Goal: Task Accomplishment & Management: Manage account settings

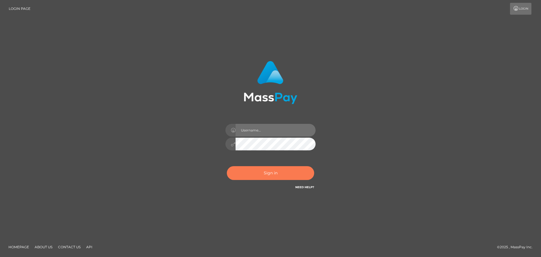
type input "[EMAIL_ADDRESS][DOMAIN_NAME]"
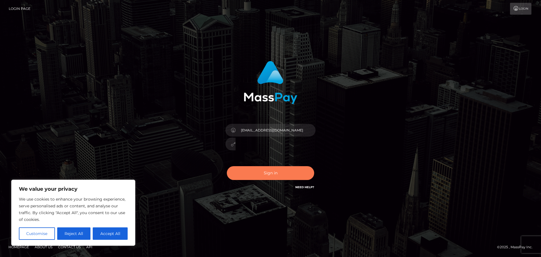
click at [292, 174] on button "Sign in" at bounding box center [270, 173] width 87 height 14
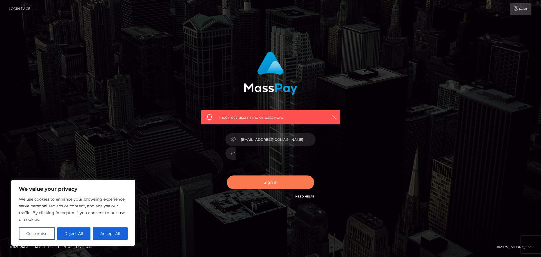
click at [271, 182] on button "Sign in" at bounding box center [270, 182] width 87 height 14
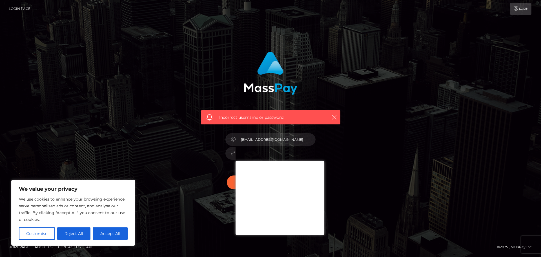
click at [484, 187] on div "Incorrect username or password. tellmerobert@gmail.com" at bounding box center [270, 128] width 541 height 247
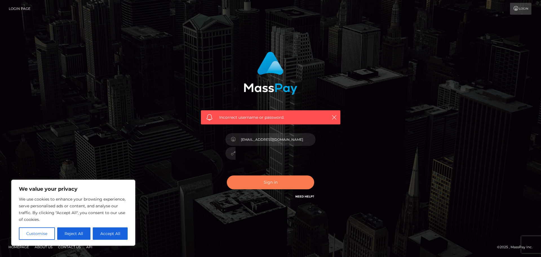
click at [281, 186] on button "Sign in" at bounding box center [270, 182] width 87 height 14
click at [71, 231] on button "Reject All" at bounding box center [74, 233] width 34 height 12
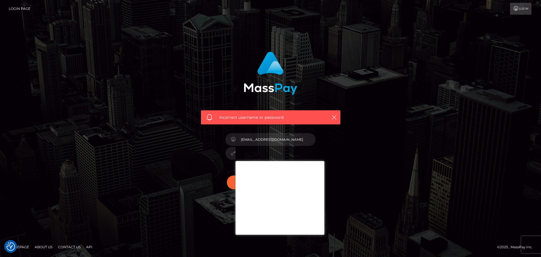
click at [234, 155] on div at bounding box center [271, 152] width 90 height 11
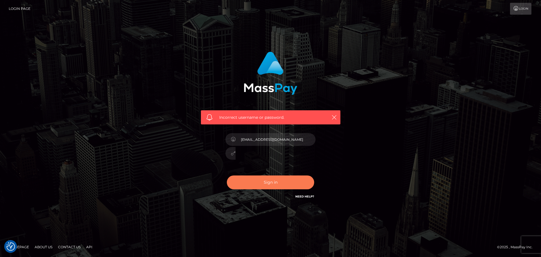
click at [275, 182] on button "Sign in" at bounding box center [270, 182] width 87 height 14
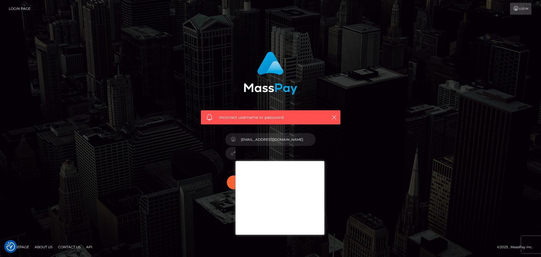
click at [438, 117] on div "Incorrect username or password. [EMAIL_ADDRESS][DOMAIN_NAME]" at bounding box center [270, 128] width 541 height 247
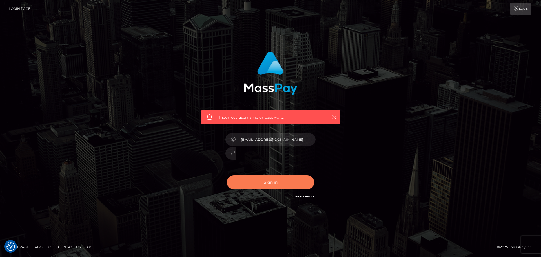
click at [274, 183] on button "Sign in" at bounding box center [270, 182] width 87 height 14
click at [301, 195] on link "Need Help?" at bounding box center [304, 197] width 19 height 4
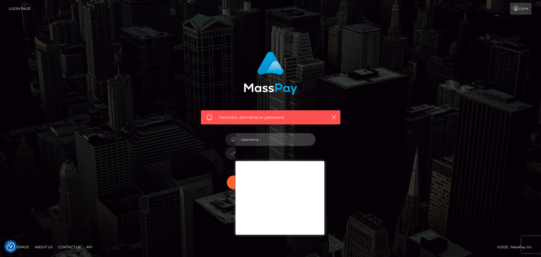
type input "dGVsbG1lcm9iZXJ0QGdtYWlsLmNvbQ=="
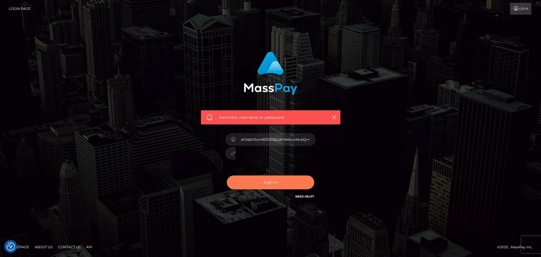
click at [268, 177] on button "Sign in" at bounding box center [270, 182] width 87 height 14
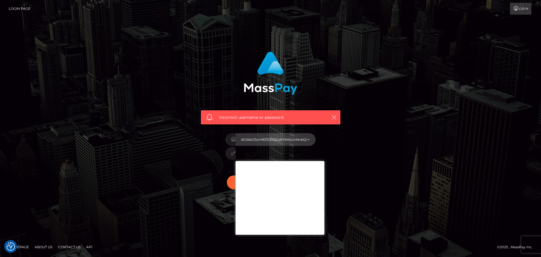
type input "[EMAIL_ADDRESS][DOMAIN_NAME]"
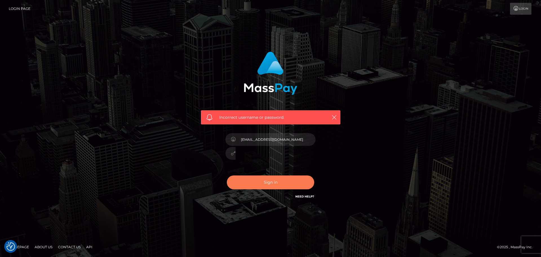
click at [268, 184] on button "Sign in" at bounding box center [270, 182] width 87 height 14
click at [233, 154] on icon at bounding box center [233, 153] width 5 height 5
click at [334, 116] on icon "button" at bounding box center [335, 117] width 6 height 6
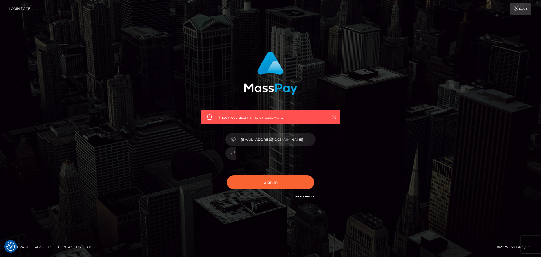
click at [334, 116] on icon "button" at bounding box center [335, 117] width 6 height 6
click at [334, 117] on icon "button" at bounding box center [335, 117] width 6 height 6
click at [523, 10] on link "Login" at bounding box center [520, 9] width 21 height 12
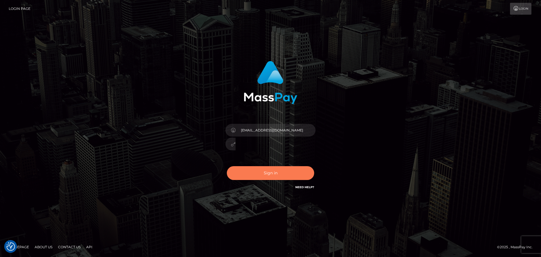
click at [272, 173] on button "Sign in" at bounding box center [270, 173] width 87 height 14
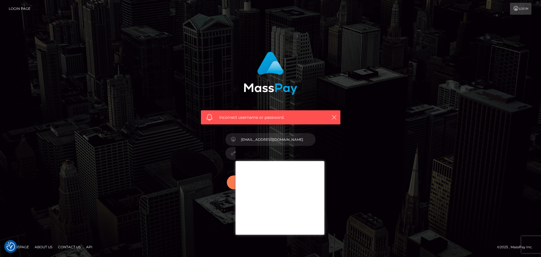
click at [231, 184] on button "Sign in" at bounding box center [270, 182] width 87 height 14
click at [224, 153] on div "[EMAIL_ADDRESS][DOMAIN_NAME]" at bounding box center [270, 150] width 99 height 43
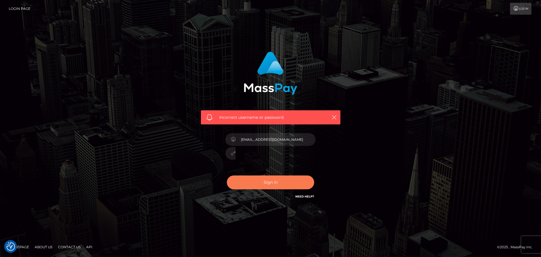
click at [271, 184] on button "Sign in" at bounding box center [270, 182] width 87 height 14
click at [266, 184] on button "Sign in" at bounding box center [270, 182] width 87 height 14
click at [265, 185] on button "Sign in" at bounding box center [270, 182] width 87 height 14
click at [302, 196] on link "Need Help?" at bounding box center [304, 197] width 19 height 4
click at [306, 195] on h6 "Need Help?" at bounding box center [304, 196] width 19 height 5
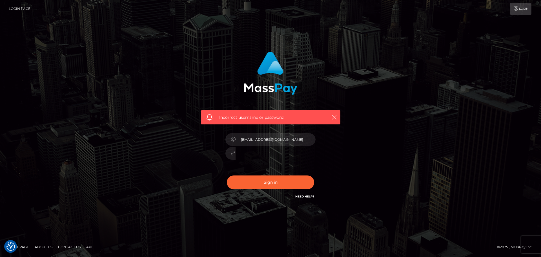
click at [306, 195] on link "Need Help?" at bounding box center [304, 197] width 19 height 4
click at [403, 67] on div "Incorrect username or password. tellmerobert@gmail.com" at bounding box center [270, 128] width 321 height 162
click at [336, 115] on icon "button" at bounding box center [335, 117] width 6 height 6
click at [306, 139] on input "[EMAIL_ADDRESS][DOMAIN_NAME]" at bounding box center [276, 139] width 80 height 13
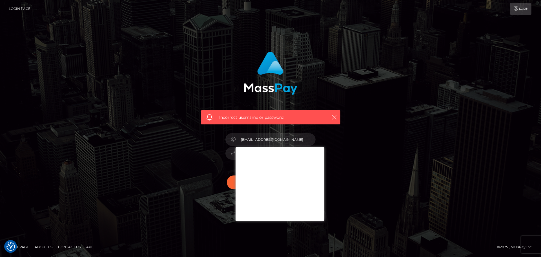
click at [348, 138] on div "Incorrect username or password. tellmerobert@gmail.com" at bounding box center [271, 128] width 156 height 162
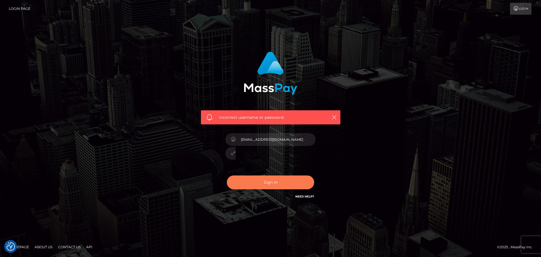
click at [273, 182] on button "Sign in" at bounding box center [270, 182] width 87 height 14
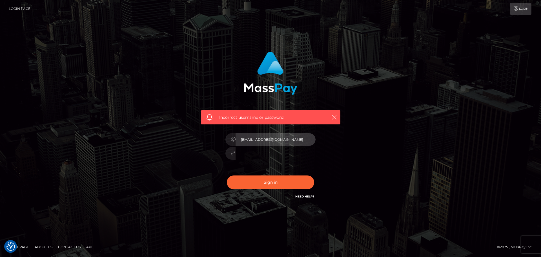
click at [306, 140] on input "[EMAIL_ADDRESS][DOMAIN_NAME]" at bounding box center [276, 139] width 80 height 13
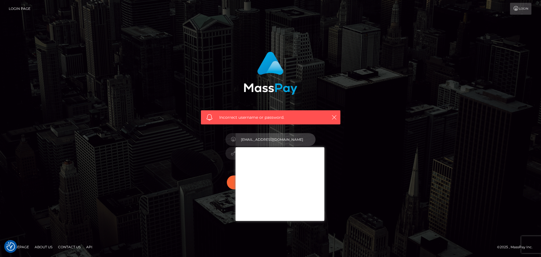
type input "Tellmerobert@gmail.com"
click at [346, 152] on div "Incorrect username or password. Tellmerobert@gmail.com" at bounding box center [271, 128] width 156 height 162
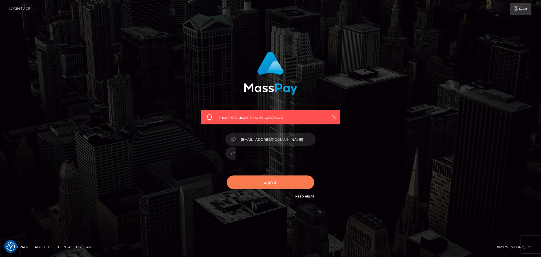
click at [268, 186] on button "Sign in" at bounding box center [270, 182] width 87 height 14
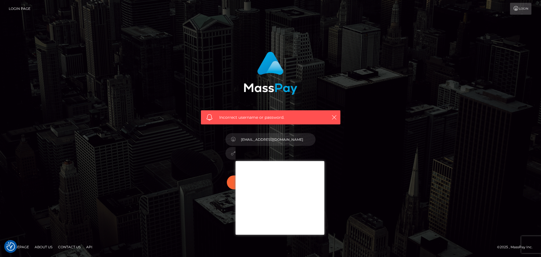
click at [232, 154] on icon at bounding box center [233, 153] width 5 height 5
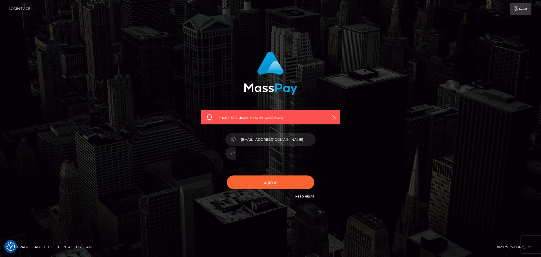
click at [232, 154] on icon at bounding box center [233, 153] width 5 height 5
click at [519, 8] on link "Login" at bounding box center [520, 9] width 21 height 12
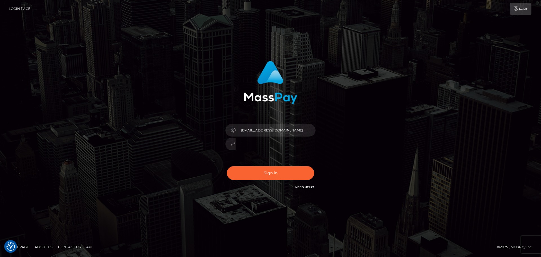
click at [15, 7] on link "Login Page" at bounding box center [20, 9] width 22 height 12
click at [523, 6] on link "Login" at bounding box center [520, 9] width 21 height 12
click at [270, 173] on button "Sign in" at bounding box center [270, 173] width 87 height 14
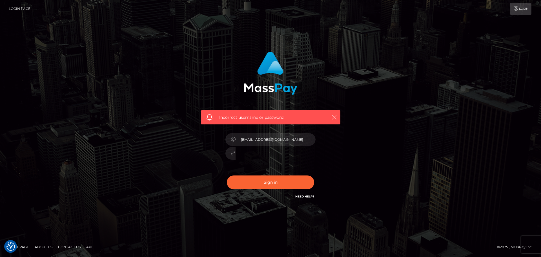
click at [334, 118] on icon "button" at bounding box center [335, 117] width 6 height 6
click at [309, 196] on link "Need Help?" at bounding box center [304, 197] width 19 height 4
click at [261, 184] on button "Sign in" at bounding box center [270, 182] width 87 height 14
click at [266, 185] on button "Sign in" at bounding box center [270, 182] width 87 height 14
click at [24, 248] on link "Homepage" at bounding box center [18, 246] width 25 height 9
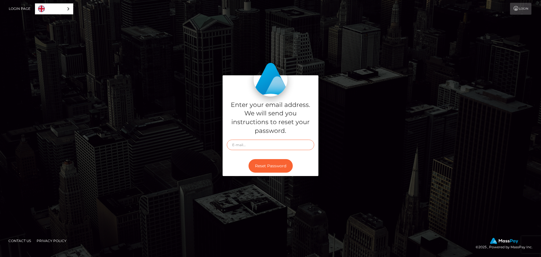
click at [278, 145] on input "text" at bounding box center [270, 145] width 87 height 10
type input "[EMAIL_ADDRESS][DOMAIN_NAME]"
click at [279, 163] on button "Reset Password" at bounding box center [271, 166] width 44 height 14
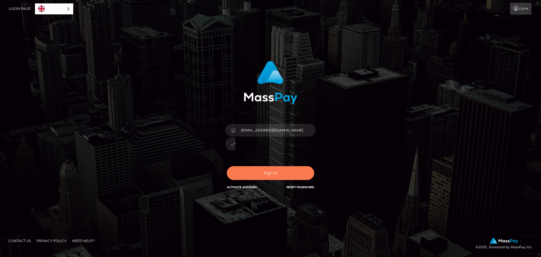
click at [273, 173] on button "Sign in" at bounding box center [270, 173] width 87 height 14
